Goal: Transaction & Acquisition: Download file/media

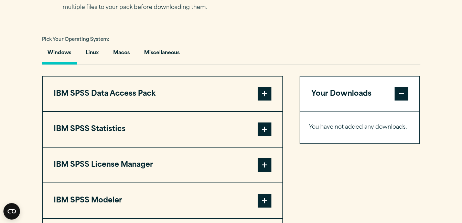
scroll to position [500, 0]
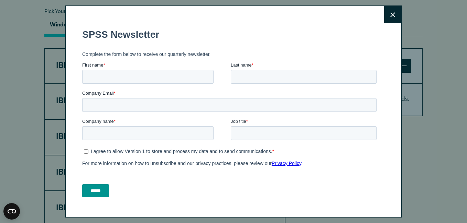
click at [387, 20] on button "Close" at bounding box center [392, 14] width 17 height 17
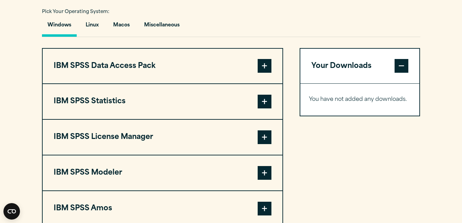
click at [263, 109] on span at bounding box center [264, 102] width 14 height 14
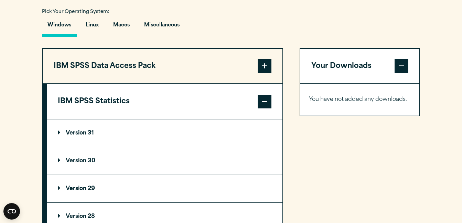
click at [88, 164] on p "Version 30" at bounding box center [76, 160] width 37 height 5
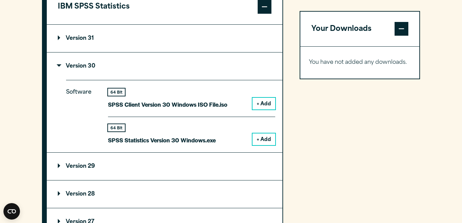
scroll to position [596, 0]
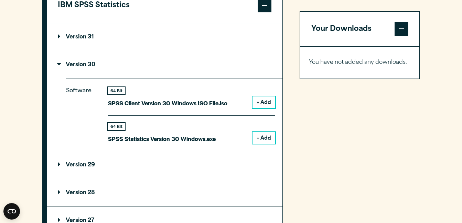
click at [267, 144] on button "+ Add" at bounding box center [263, 138] width 23 height 12
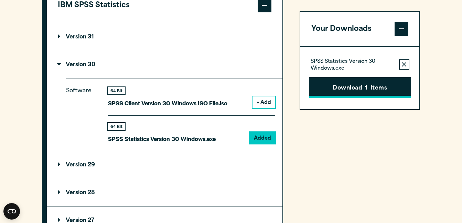
click at [374, 87] on button "Download 1 Items" at bounding box center [360, 87] width 102 height 21
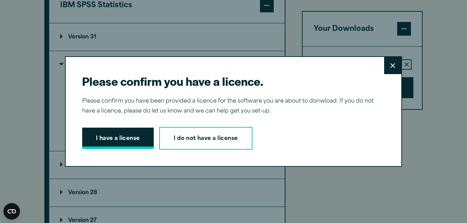
click at [119, 140] on button "I have a license" at bounding box center [117, 138] width 71 height 21
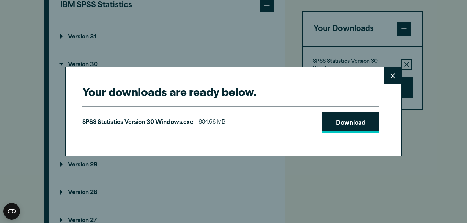
click at [356, 121] on link "Download" at bounding box center [350, 122] width 57 height 21
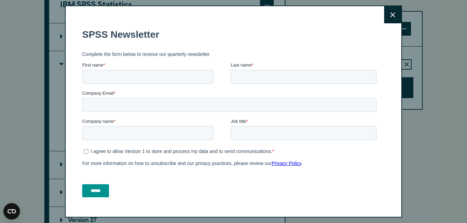
click at [390, 17] on icon at bounding box center [392, 14] width 5 height 5
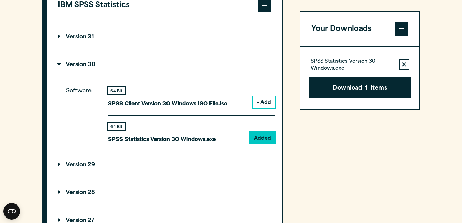
click at [295, 193] on div "IBM SPSS Data Access Pack Version 8 Plugin 32 & 64 Bit Data Access Pack 8.0.zip…" at bounding box center [231, 161] width 378 height 419
